Goal: Information Seeking & Learning: Learn about a topic

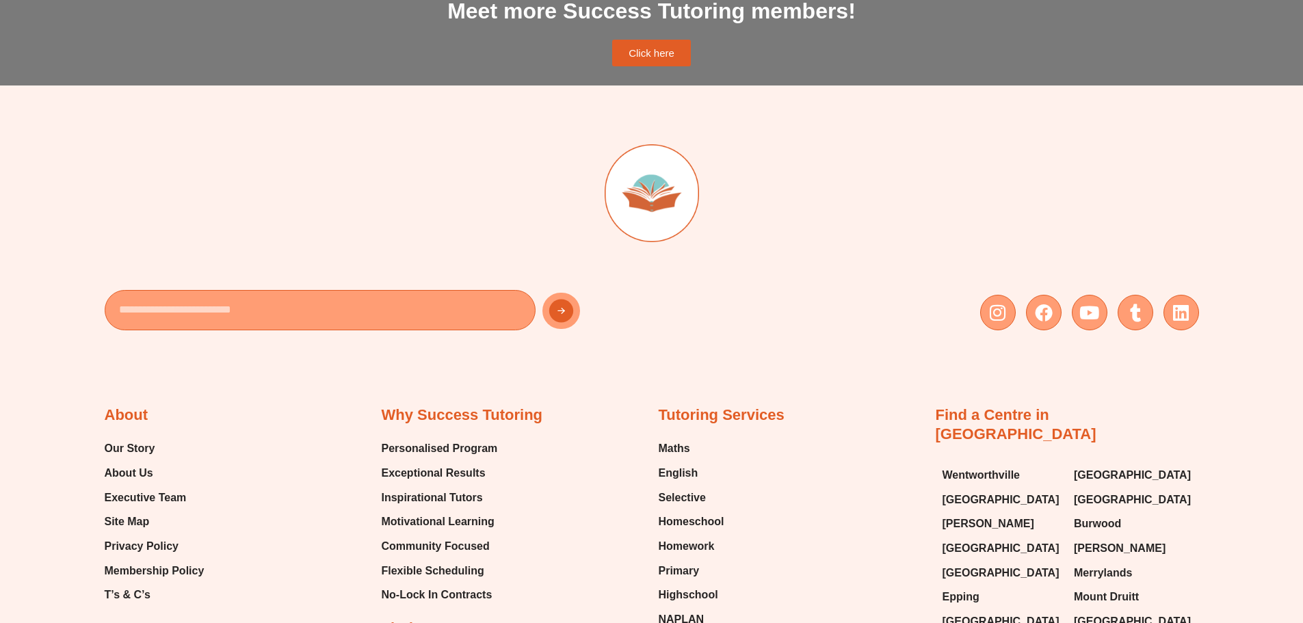
scroll to position [1094, 0]
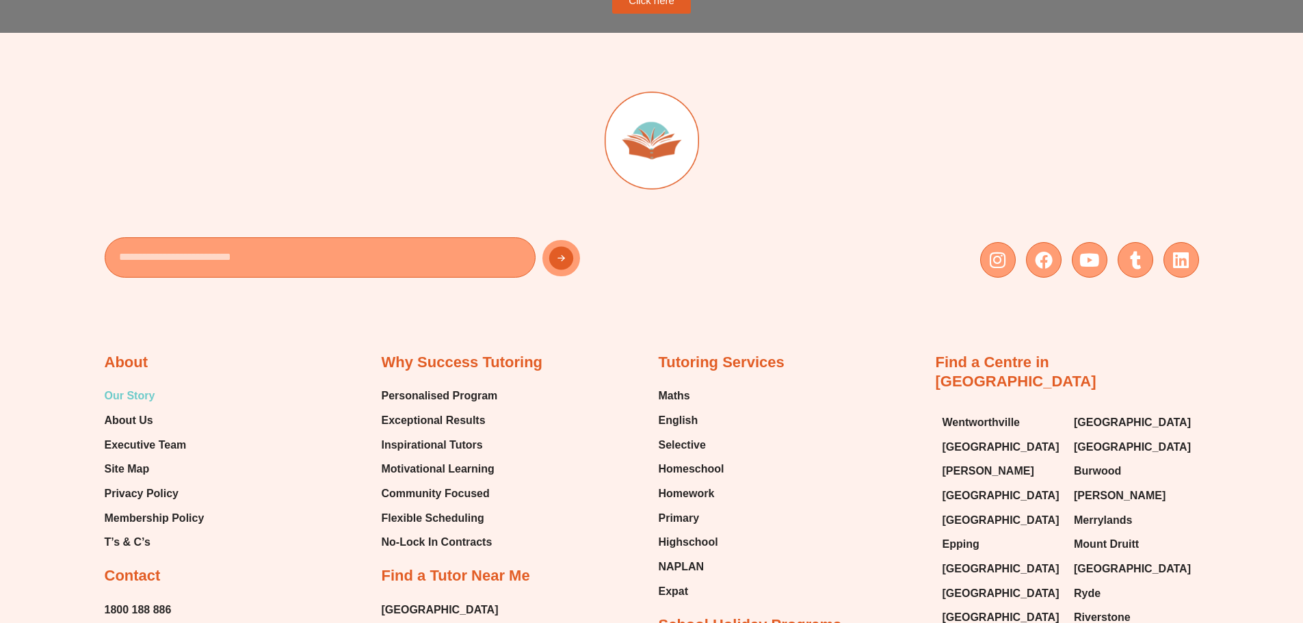
click at [128, 390] on span "Our Story" at bounding box center [130, 396] width 51 height 21
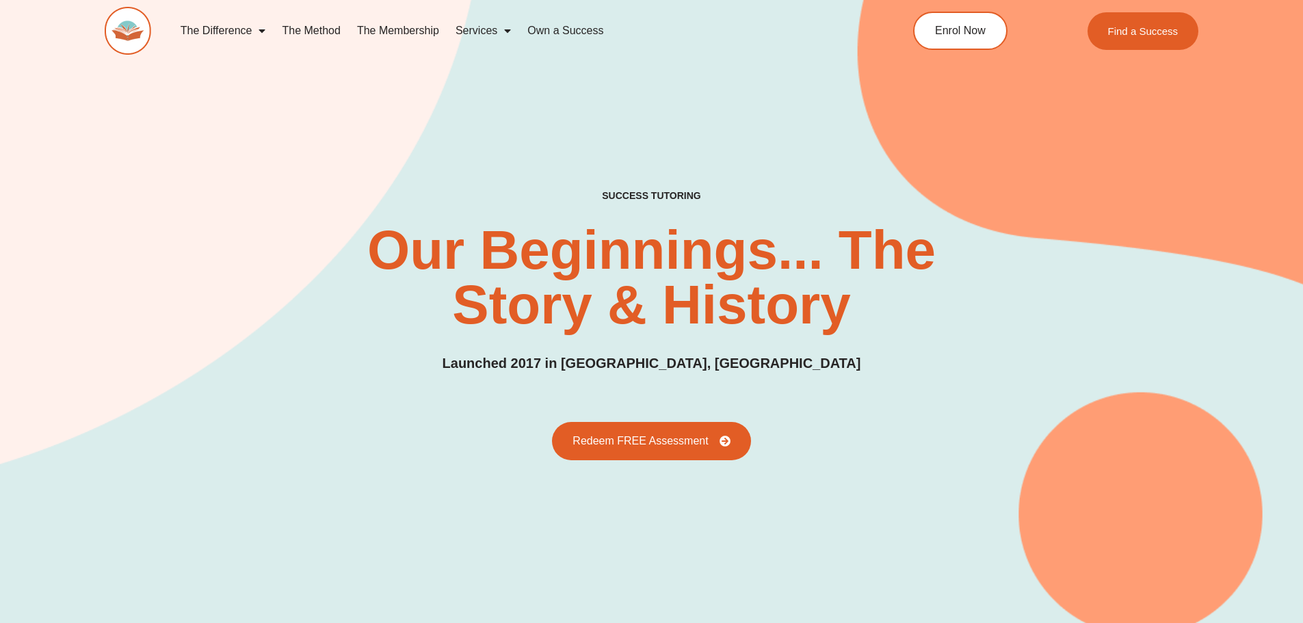
click at [315, 31] on link "The Method" at bounding box center [311, 30] width 75 height 31
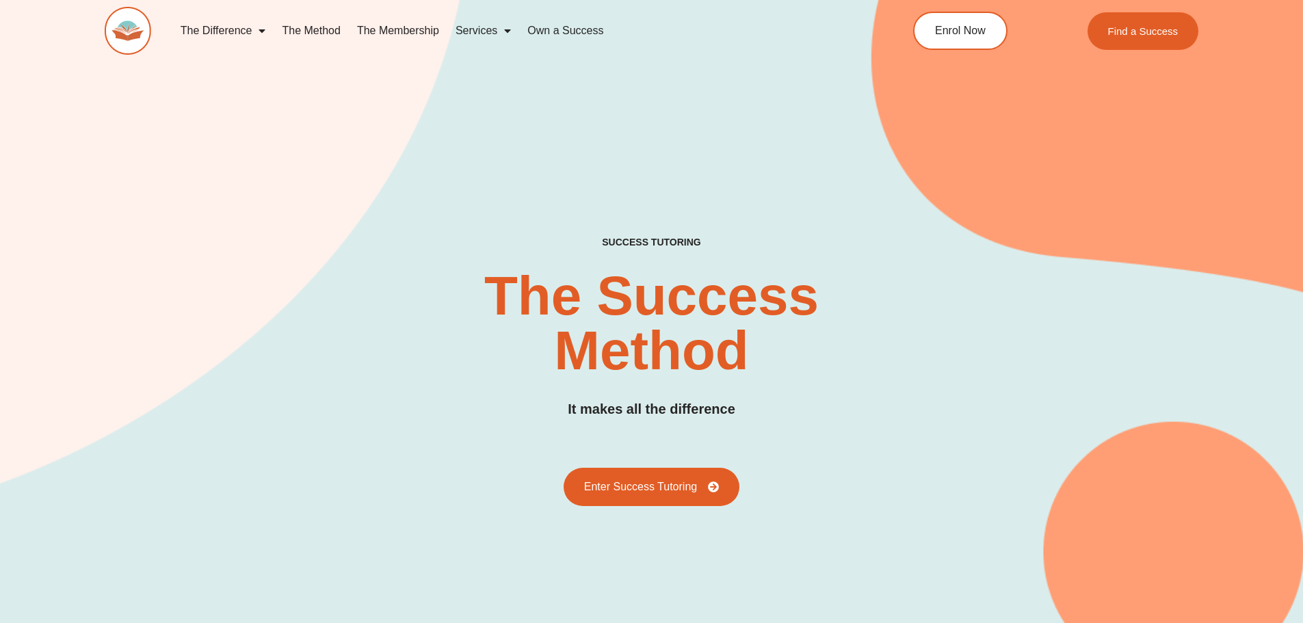
click at [547, 30] on link "Own a Success" at bounding box center [565, 30] width 92 height 31
